Goal: Use online tool/utility: Use online tool/utility

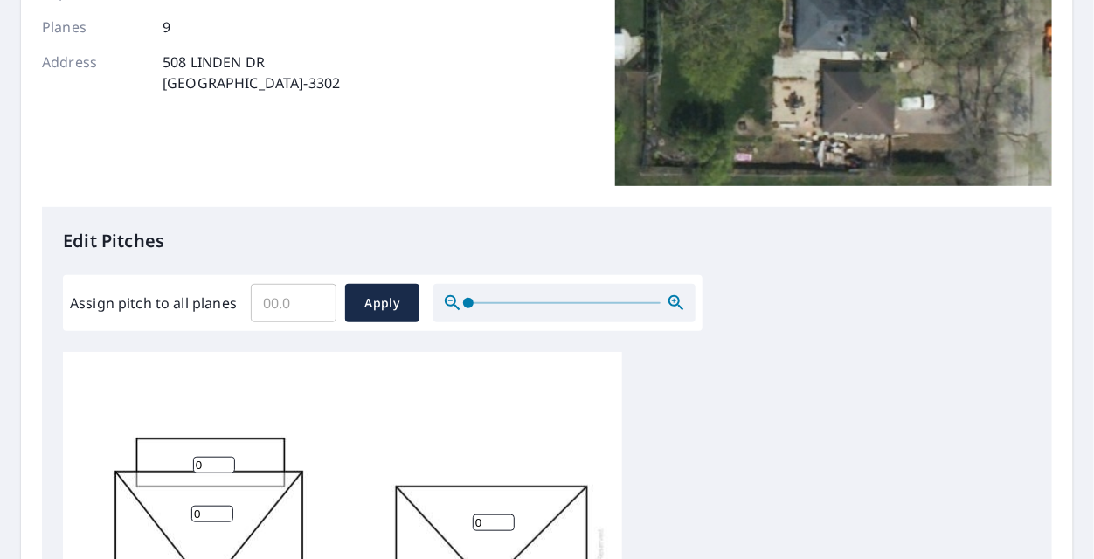
scroll to position [17, 0]
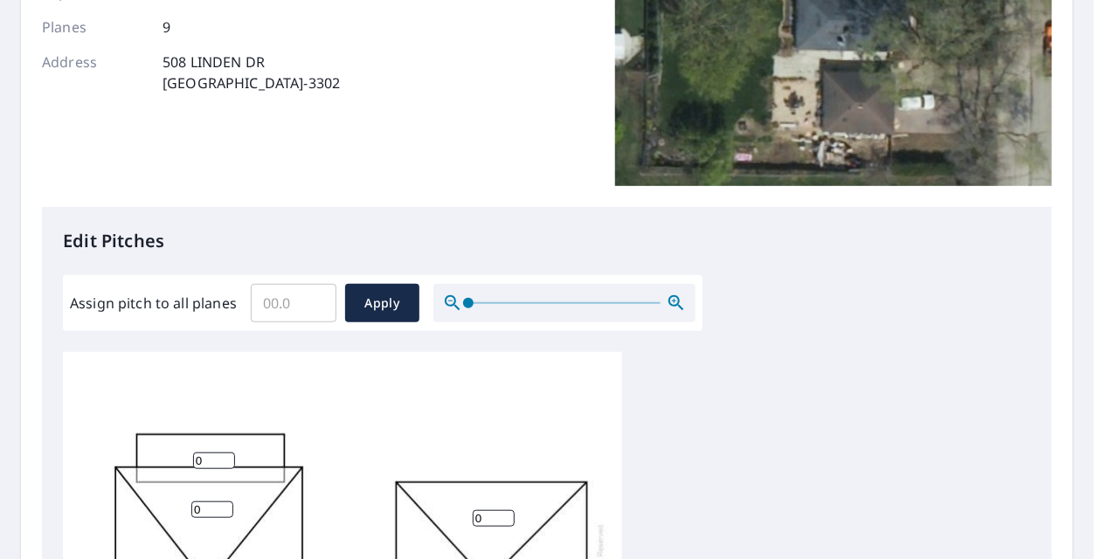
click at [273, 298] on input "Assign pitch to all planes" at bounding box center [294, 303] width 86 height 49
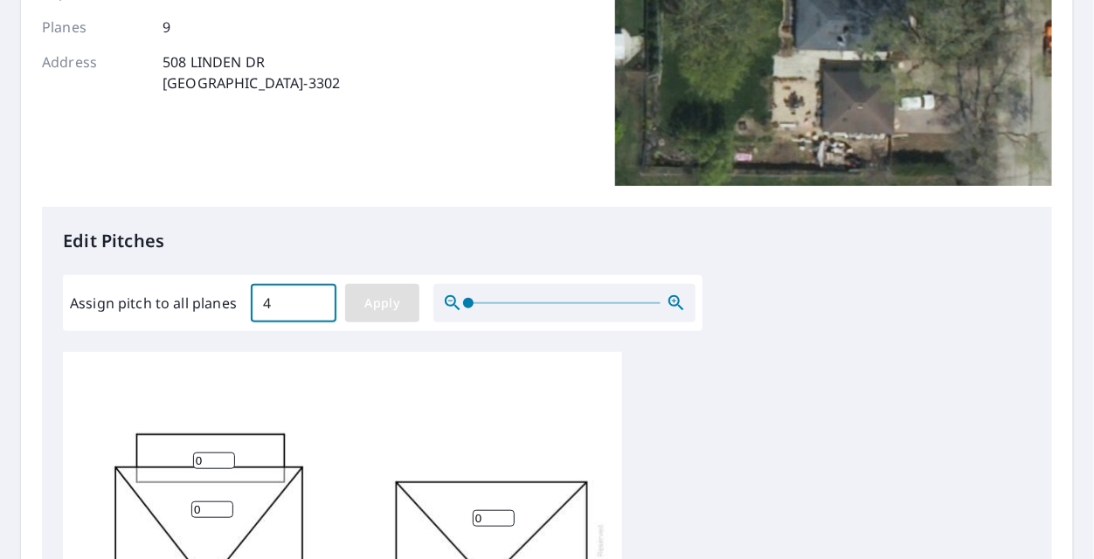
type input "4"
click at [387, 297] on span "Apply" at bounding box center [382, 304] width 46 height 22
type input "4"
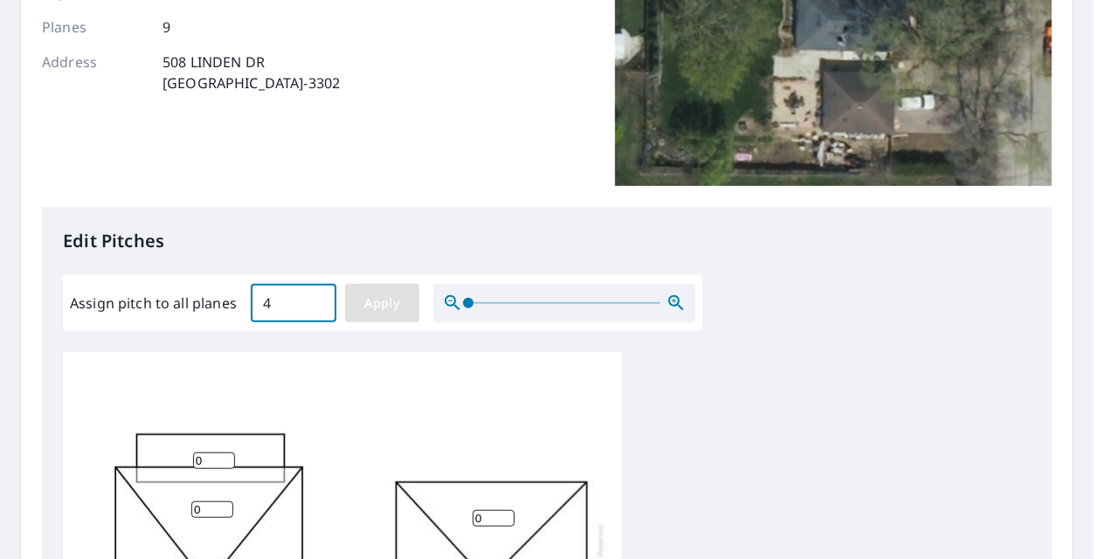
type input "4"
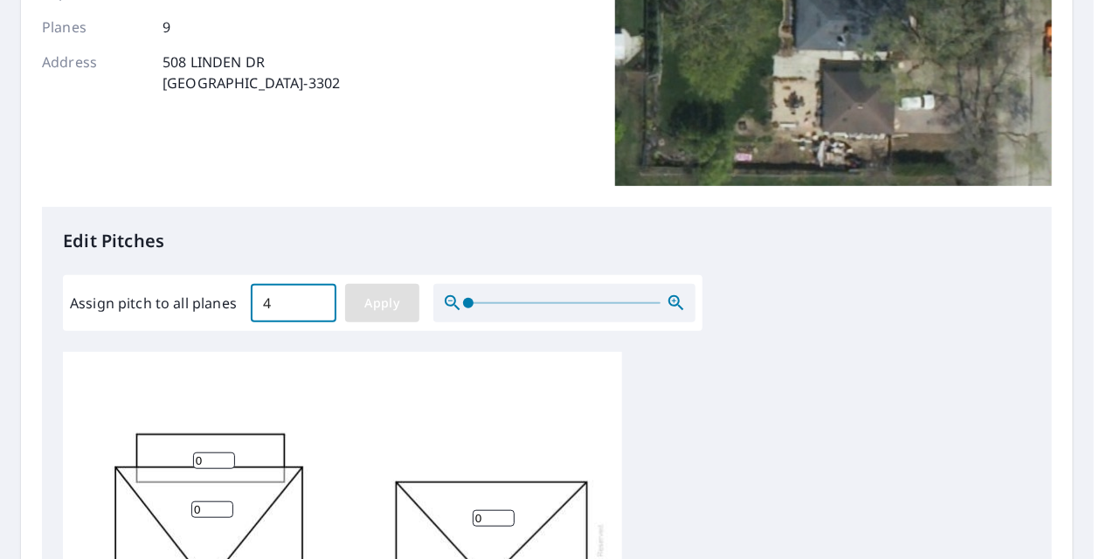
type input "4"
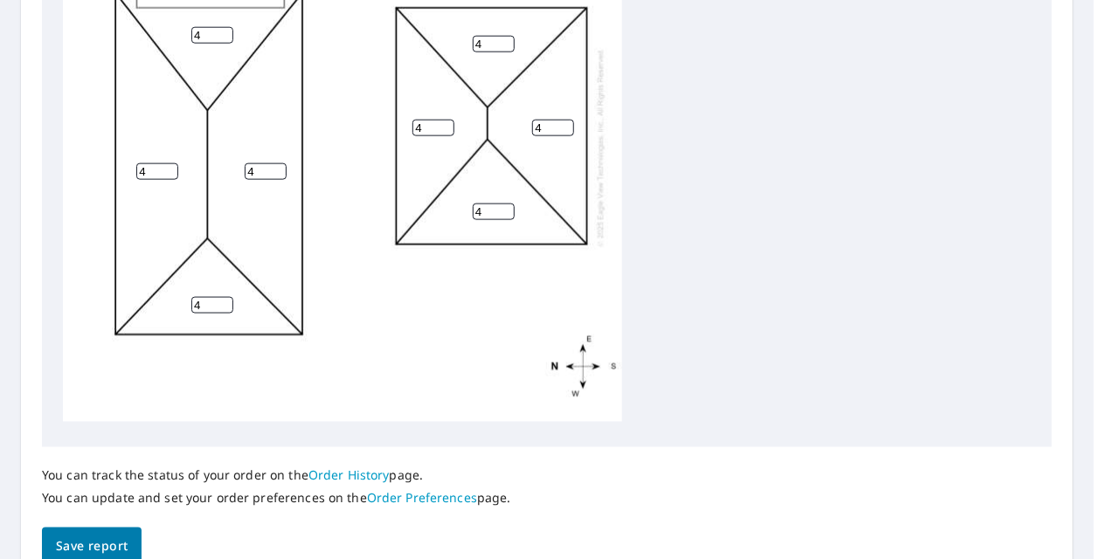
scroll to position [822, 0]
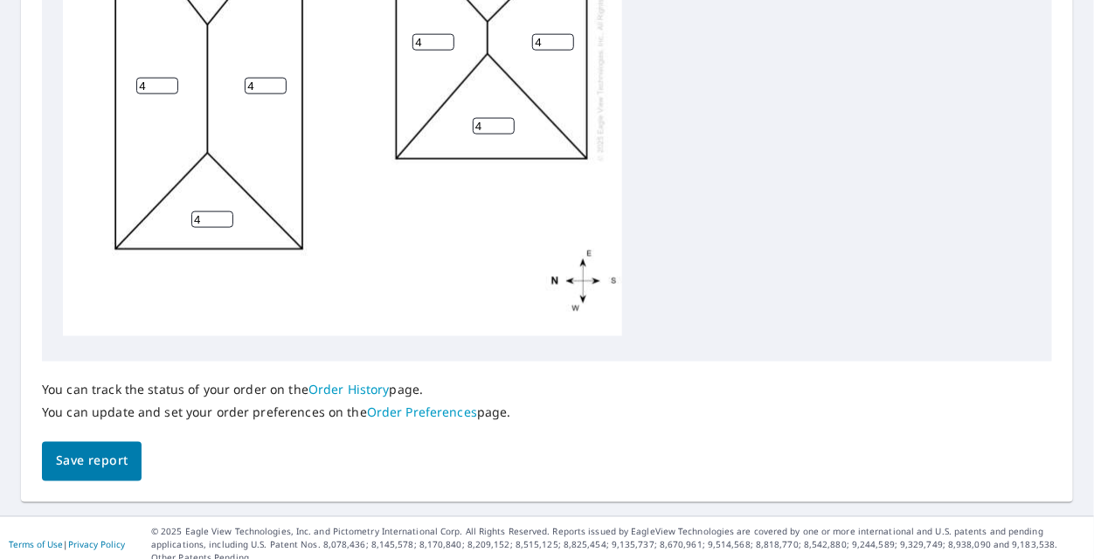
click at [100, 460] on span "Save report" at bounding box center [92, 462] width 72 height 22
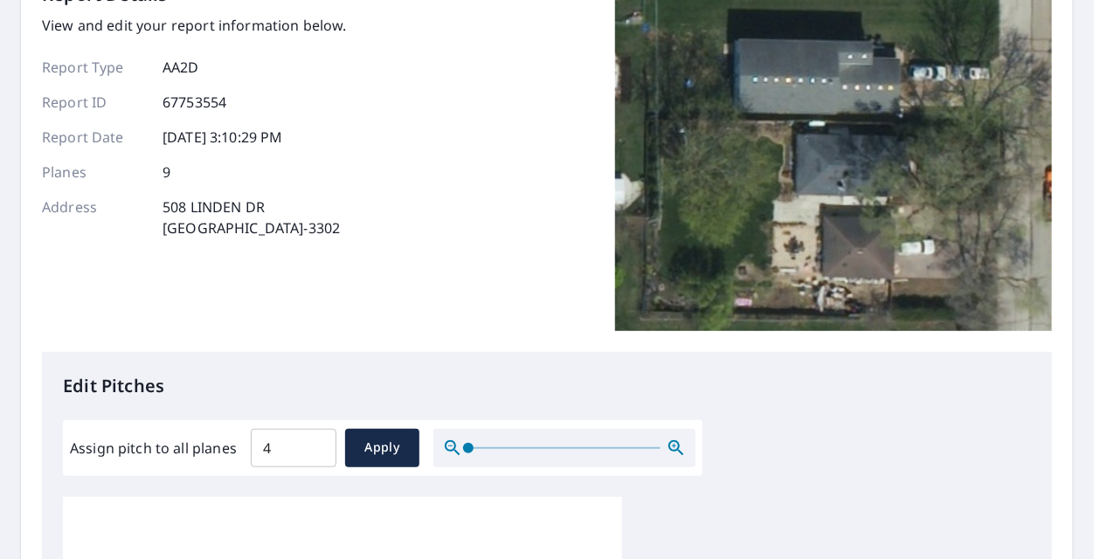
scroll to position [0, 0]
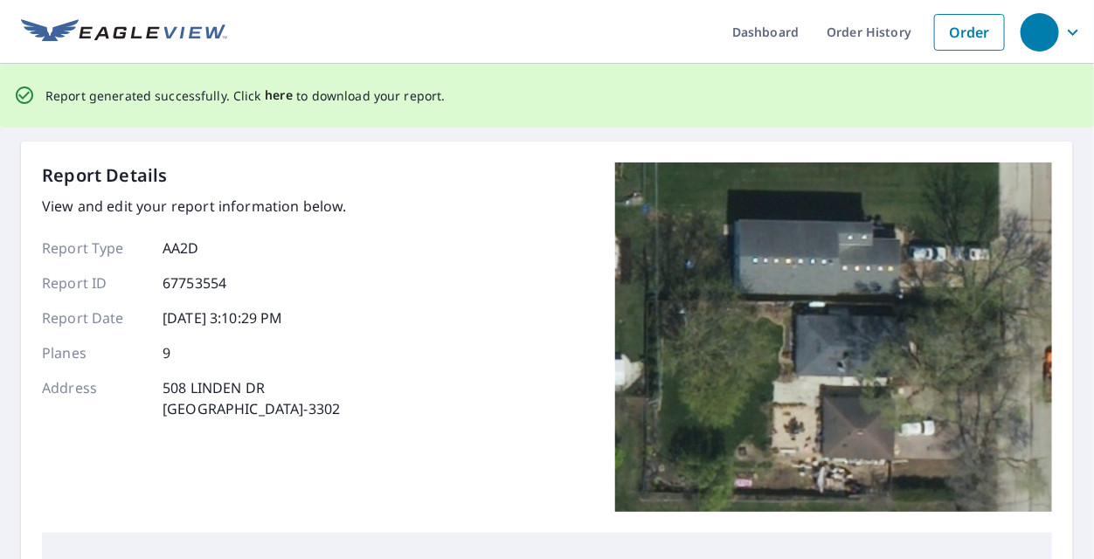
click at [277, 99] on span "here" at bounding box center [279, 96] width 29 height 22
